Goal: Find specific page/section: Find specific page/section

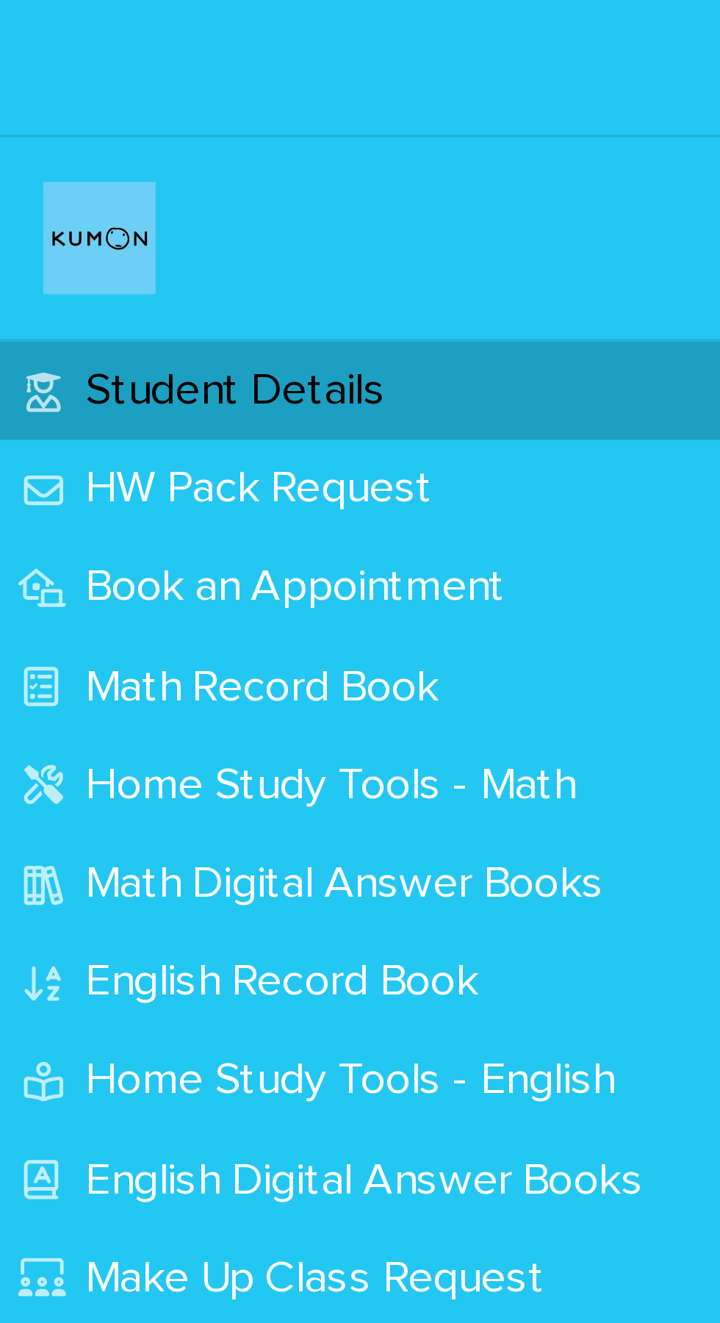
click at [85, 179] on p "Math Record Book" at bounding box center [72, 180] width 110 height 14
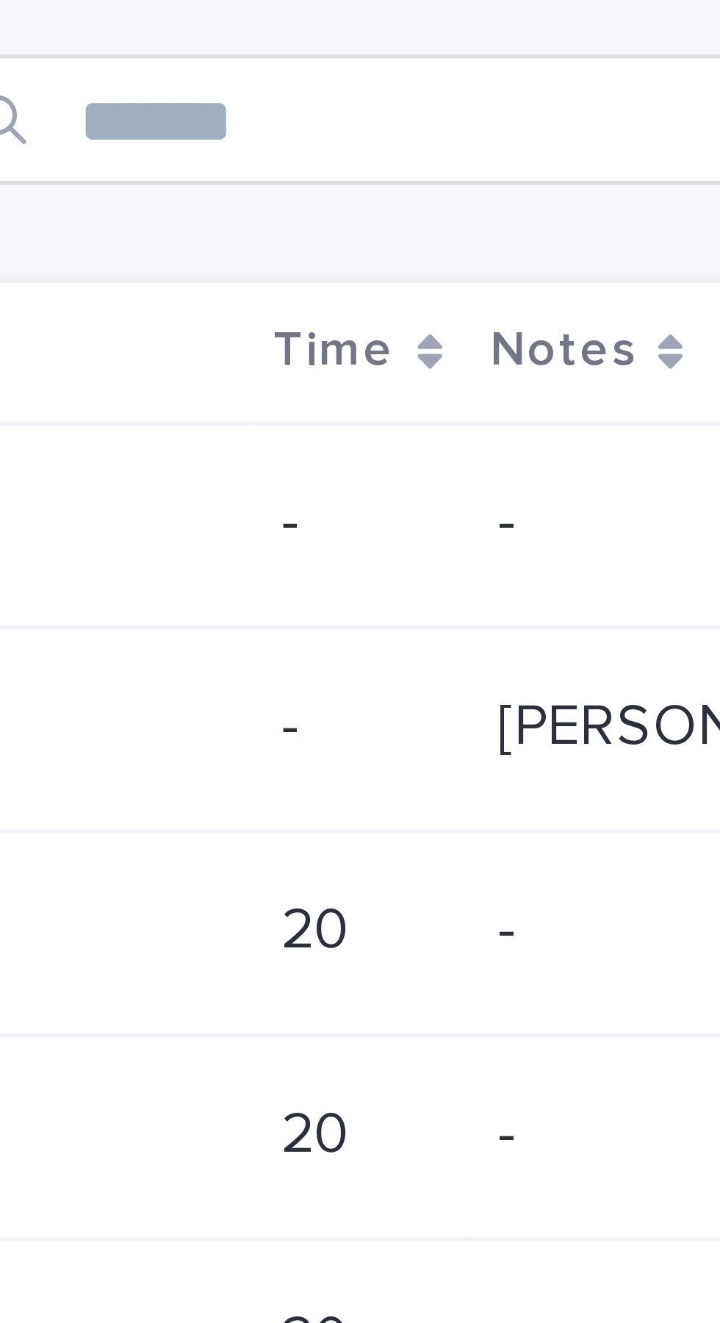
scroll to position [0, 162]
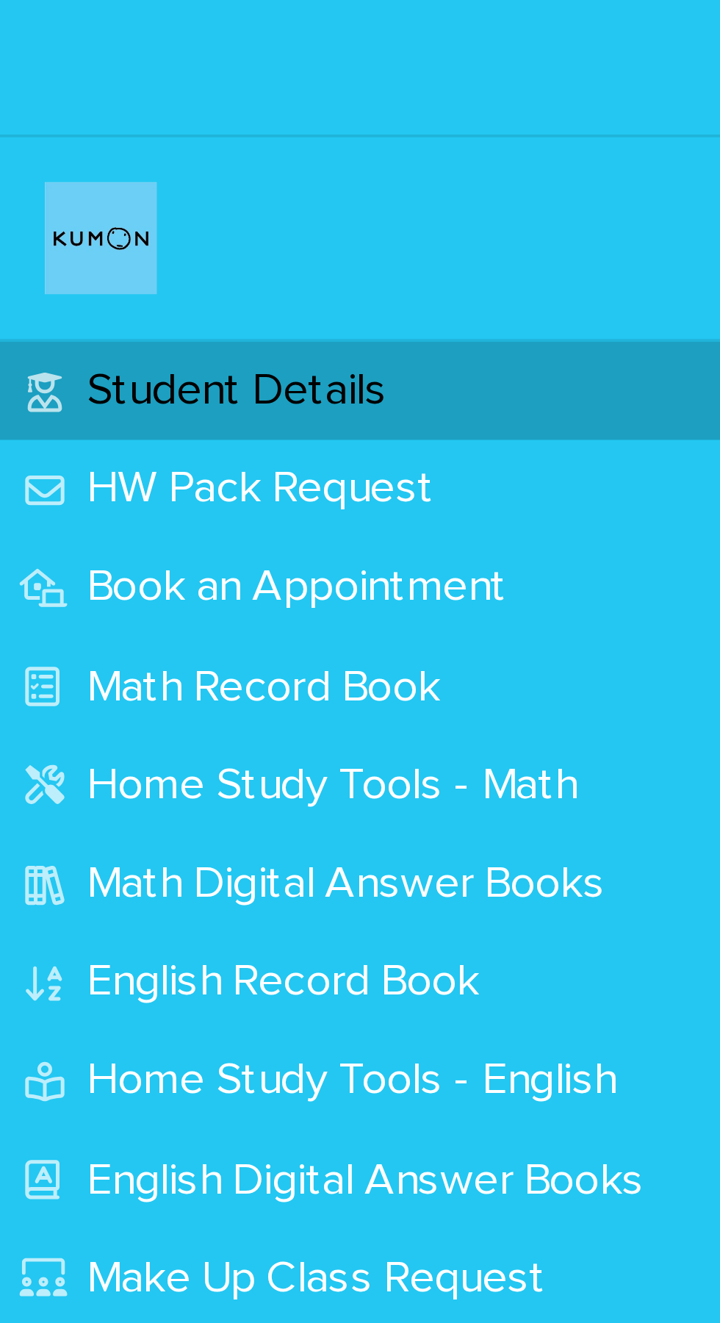
click at [114, 179] on p "Math Record Book" at bounding box center [72, 180] width 110 height 14
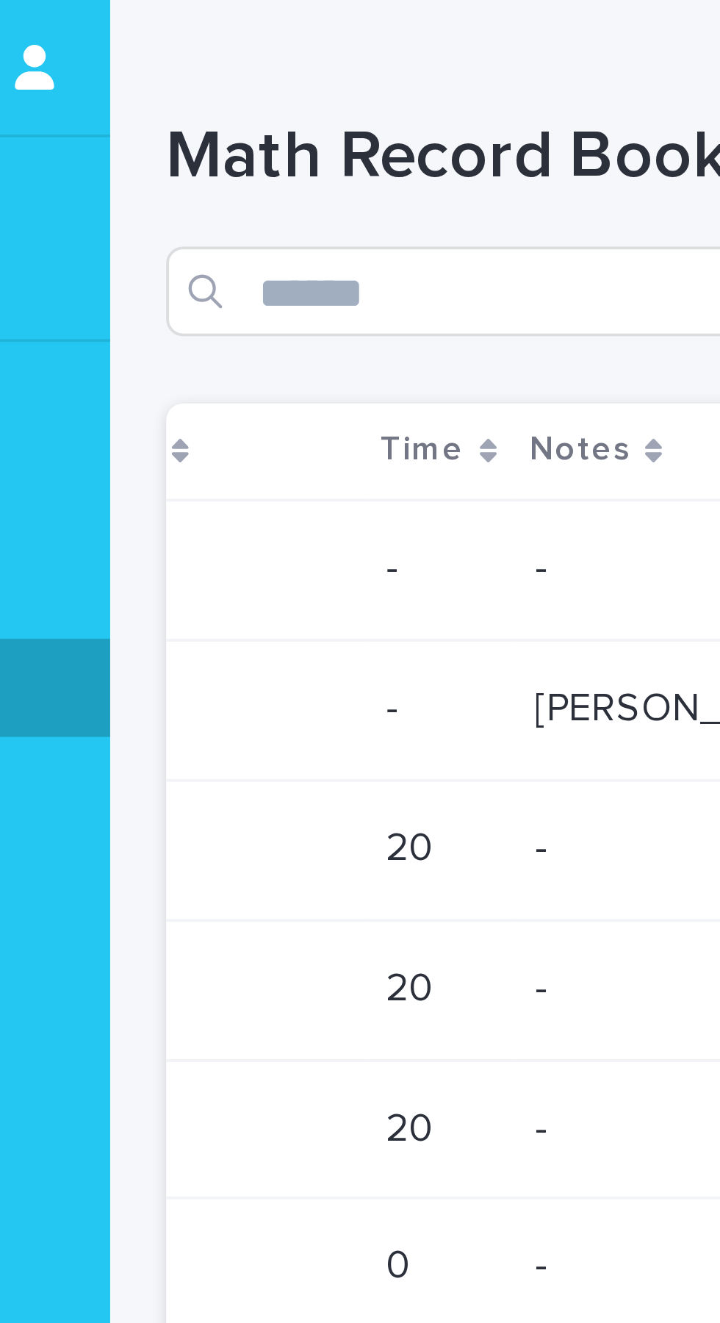
scroll to position [0, 162]
